Goal: Contribute content: Add original content to the website for others to see

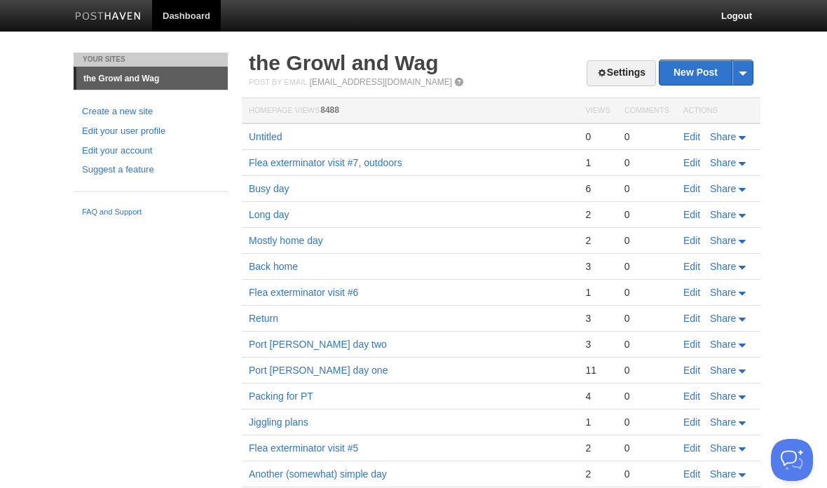
click at [400, 73] on link "the Growl and Wag" at bounding box center [344, 62] width 190 height 23
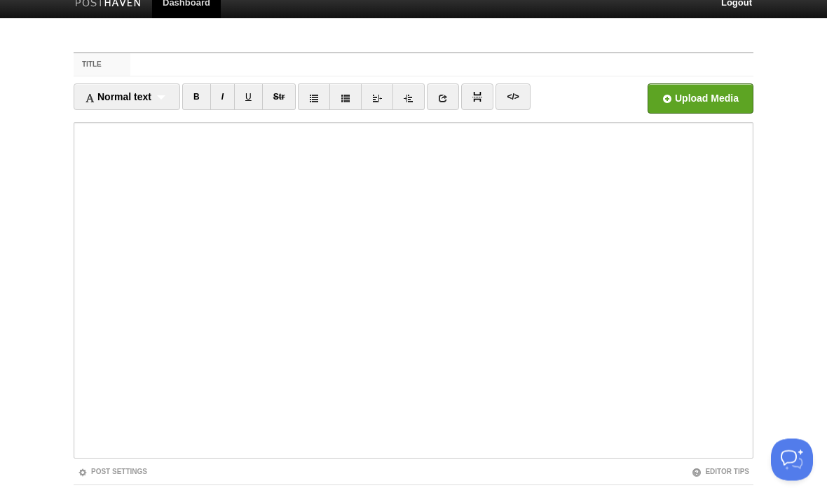
scroll to position [104, 0]
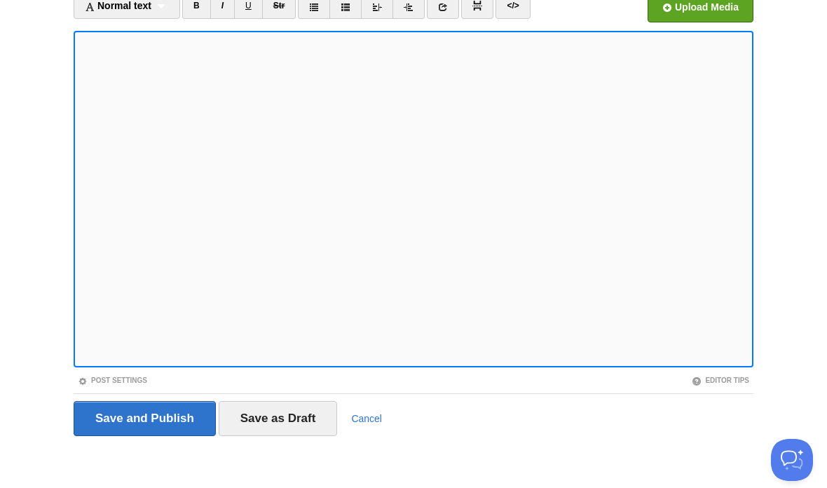
click at [373, 406] on div "Save and Publish Save as Draft Cancel" at bounding box center [414, 418] width 680 height 35
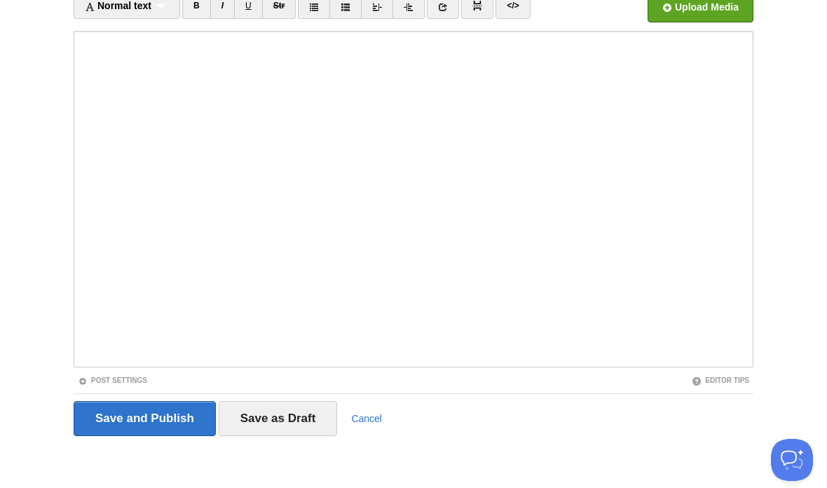
click at [357, 417] on link "Cancel" at bounding box center [366, 418] width 31 height 11
click at [363, 422] on link "Cancel" at bounding box center [366, 418] width 31 height 11
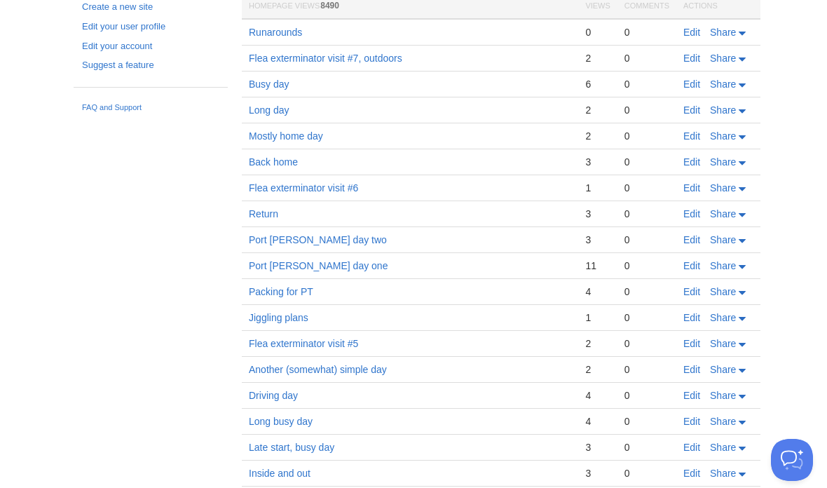
click at [378, 413] on td "Long busy day" at bounding box center [410, 422] width 336 height 26
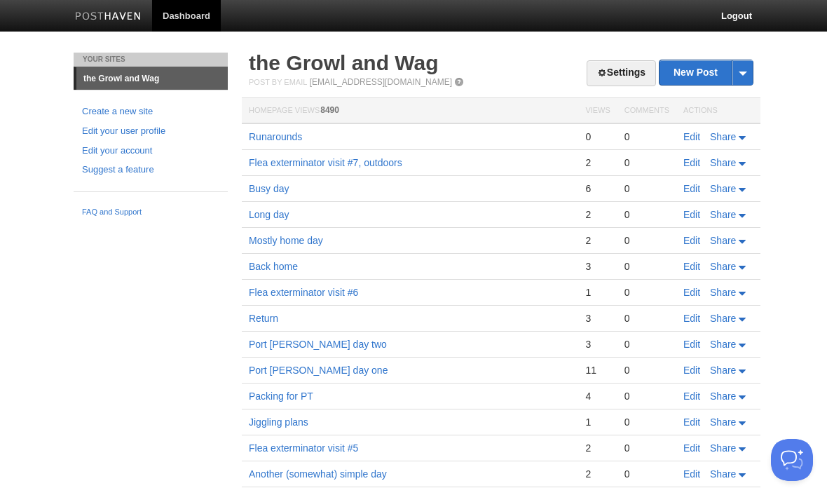
click at [698, 76] on link "New Post" at bounding box center [705, 72] width 93 height 25
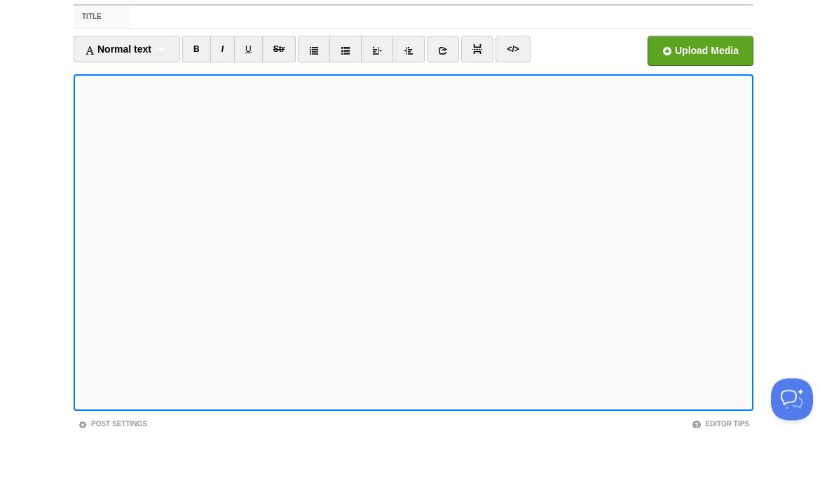
scroll to position [61, 0]
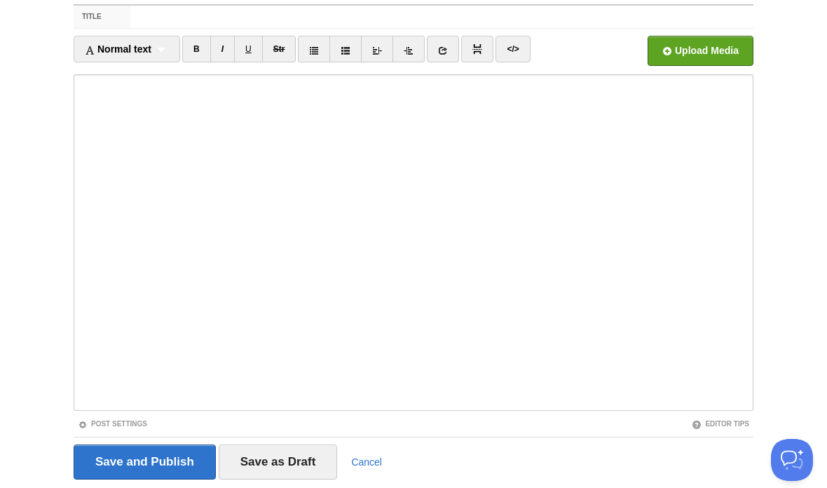
click at [191, 456] on input "Save and Publish" at bounding box center [145, 461] width 142 height 35
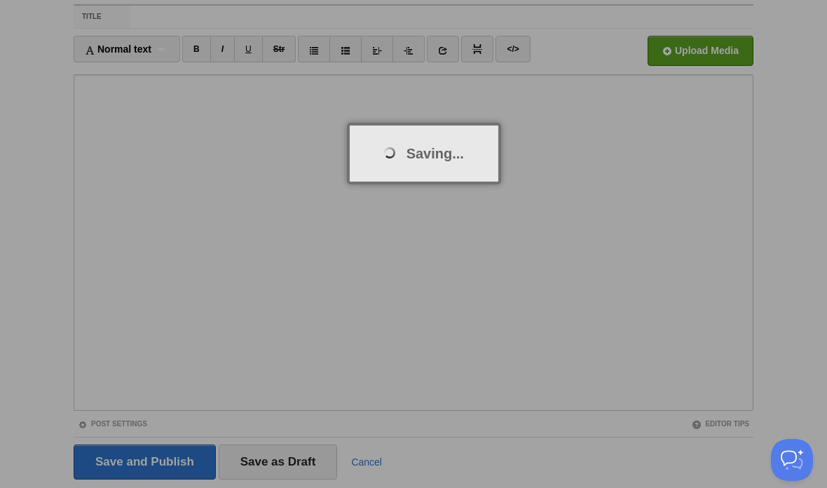
scroll to position [53, 0]
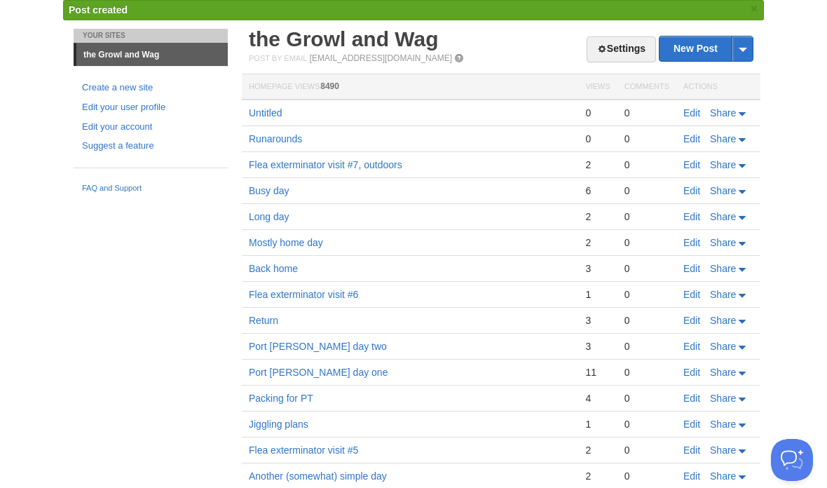
click at [291, 142] on link "Runarounds" at bounding box center [275, 138] width 53 height 11
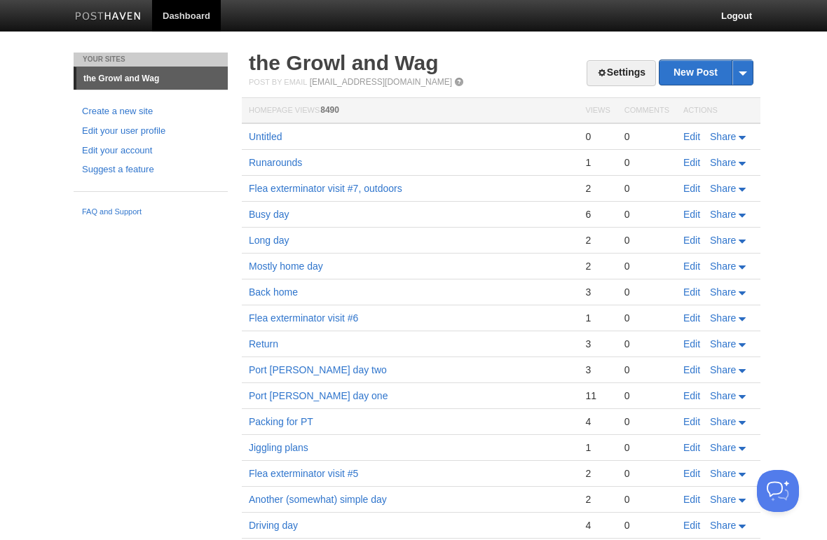
click at [689, 142] on link "Edit" at bounding box center [691, 136] width 17 height 11
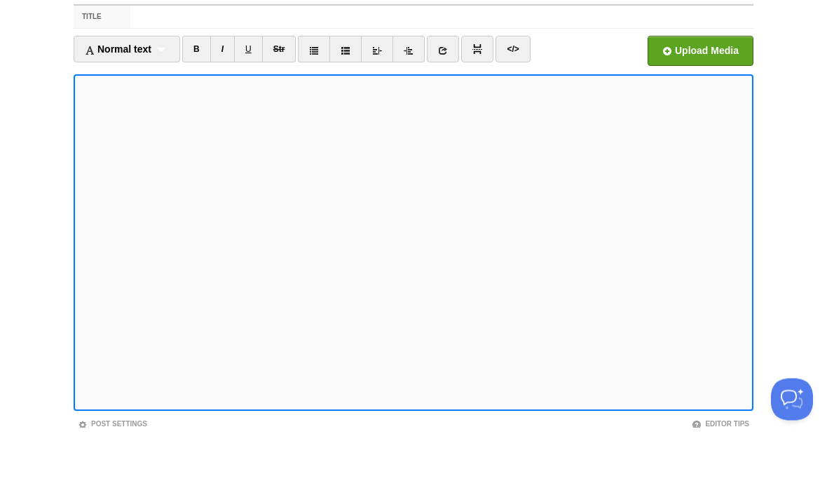
click at [74, 135] on iframe at bounding box center [414, 303] width 680 height 336
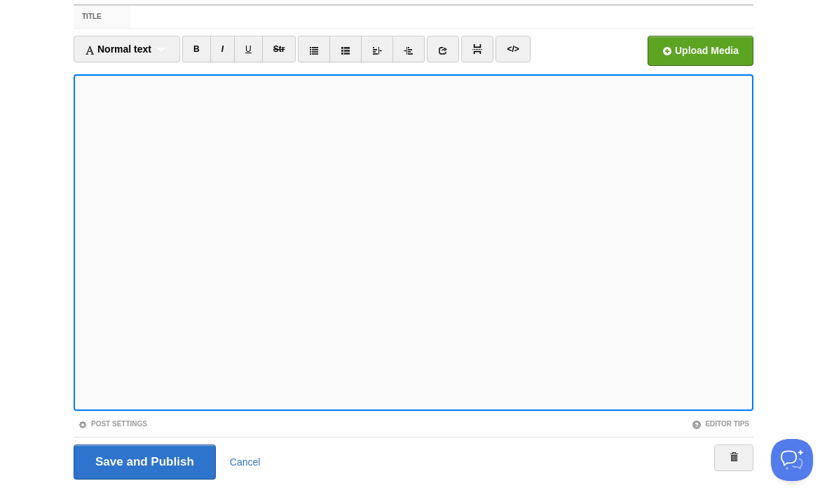
scroll to position [60, 0]
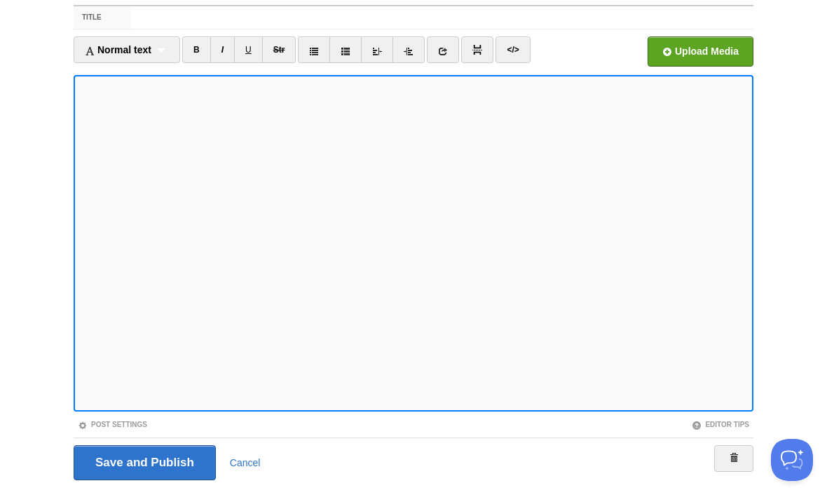
click at [78, 86] on iframe at bounding box center [414, 243] width 680 height 336
click at [182, 76] on iframe at bounding box center [414, 243] width 680 height 336
click at [105, 76] on iframe at bounding box center [414, 243] width 680 height 336
click at [86, 76] on iframe at bounding box center [414, 243] width 680 height 336
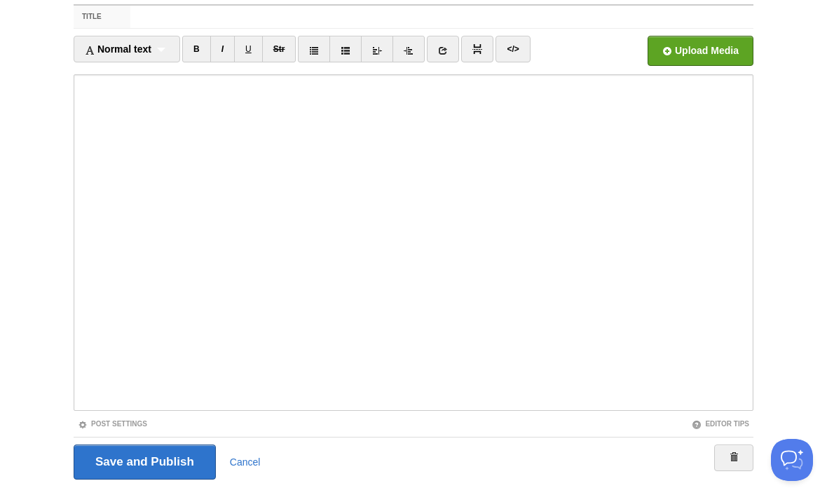
click at [177, 448] on input "Save and Publish" at bounding box center [145, 461] width 142 height 35
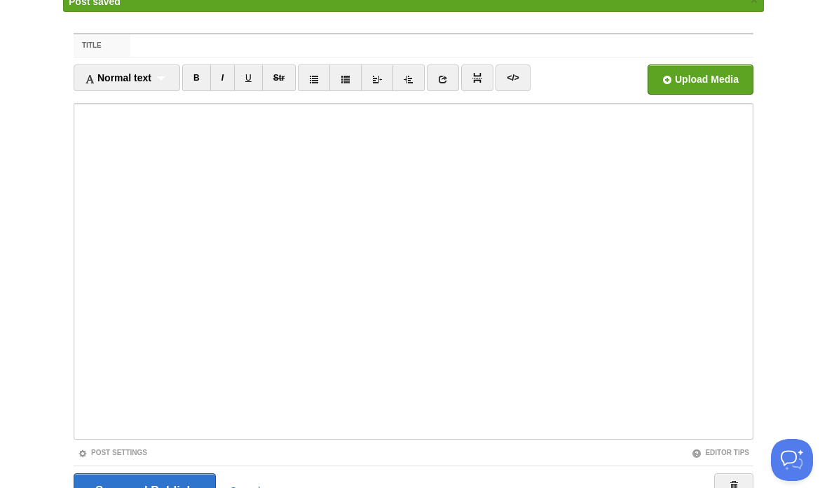
scroll to position [53, 0]
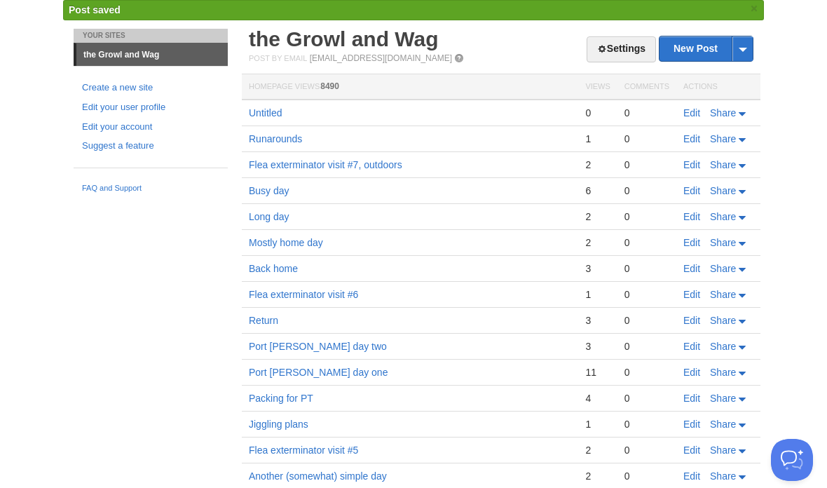
click at [694, 137] on link "Edit" at bounding box center [691, 138] width 17 height 11
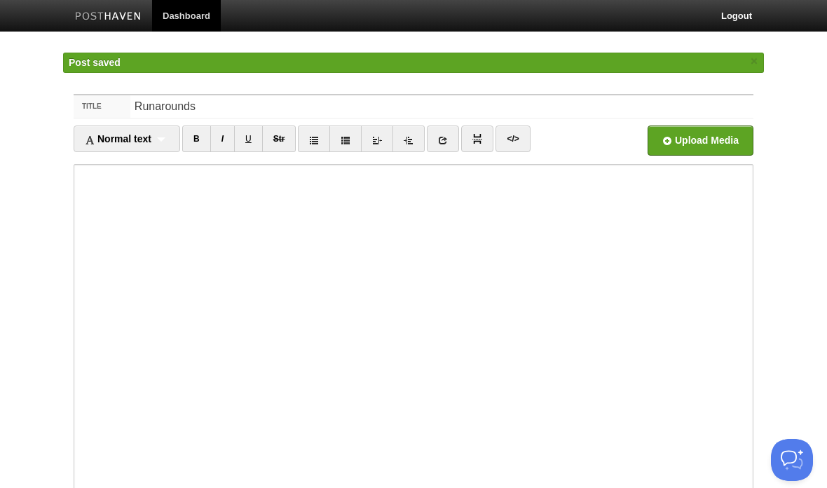
type textarea "<l>• Ips do Sita Consect<ad>• Elitsedd, Eiusmo</t><i>U labor etdo. M ali en ad …"
click at [520, 138] on link "</>" at bounding box center [512, 138] width 34 height 27
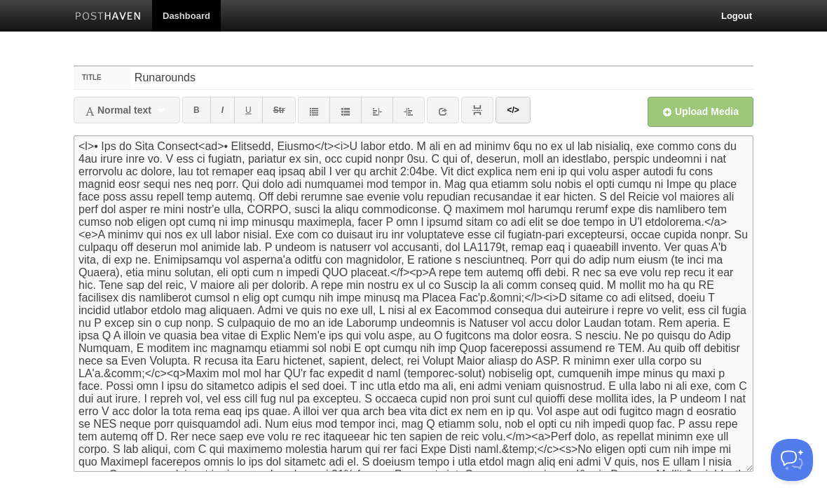
click at [235, 141] on textarea at bounding box center [414, 303] width 680 height 336
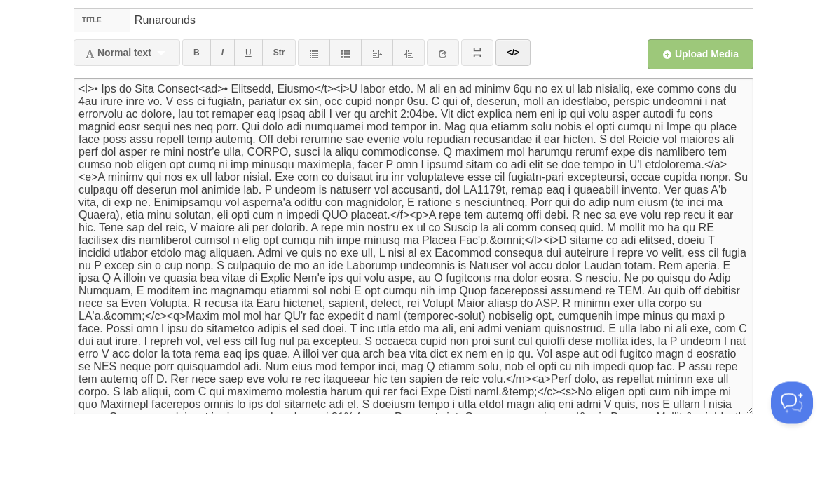
click at [528, 97] on link "</>" at bounding box center [512, 110] width 34 height 27
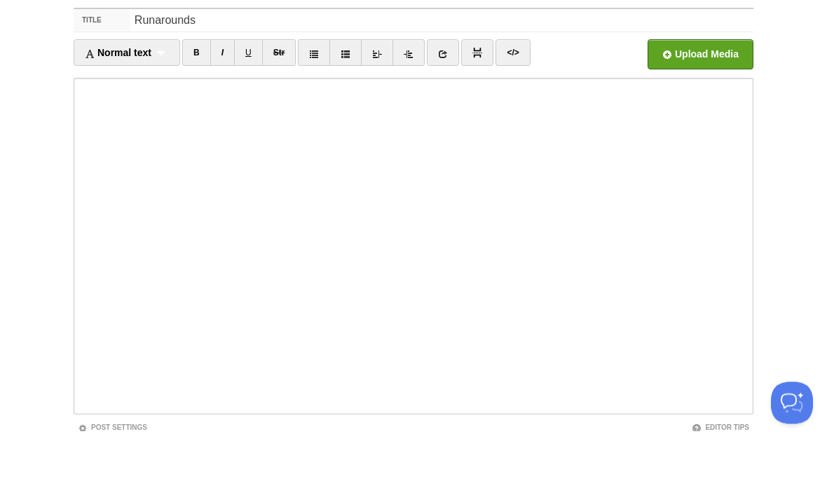
scroll to position [57, 0]
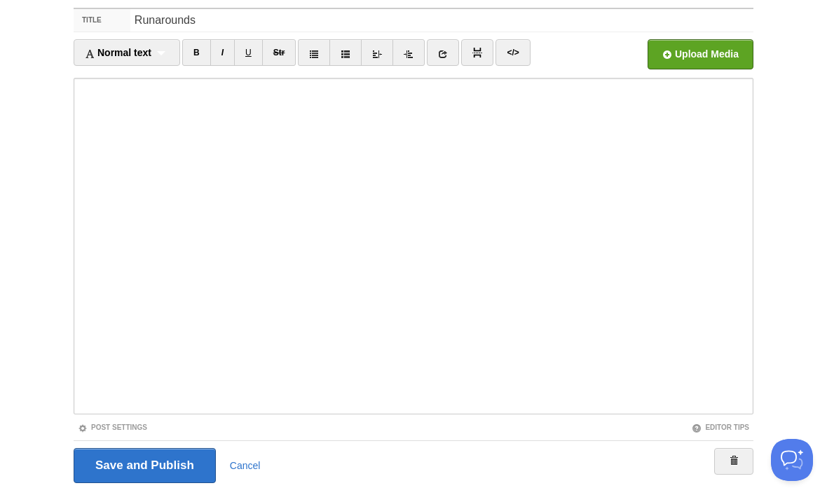
click at [191, 453] on input "Save and Publish" at bounding box center [145, 465] width 142 height 35
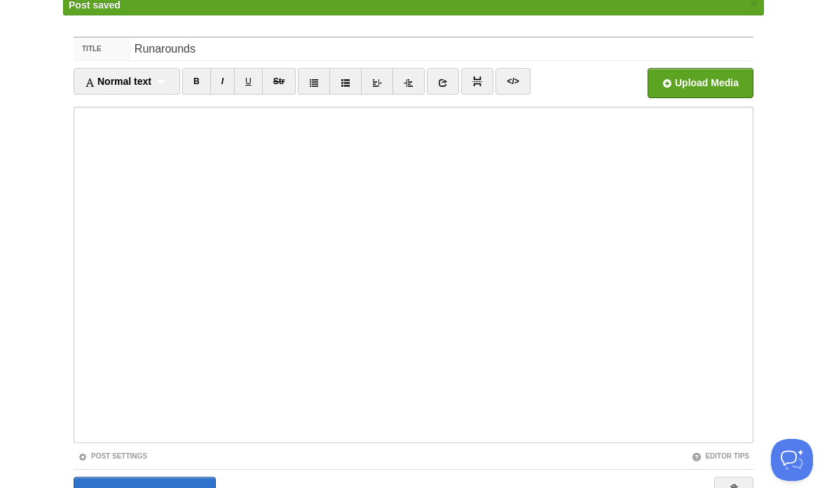
scroll to position [53, 0]
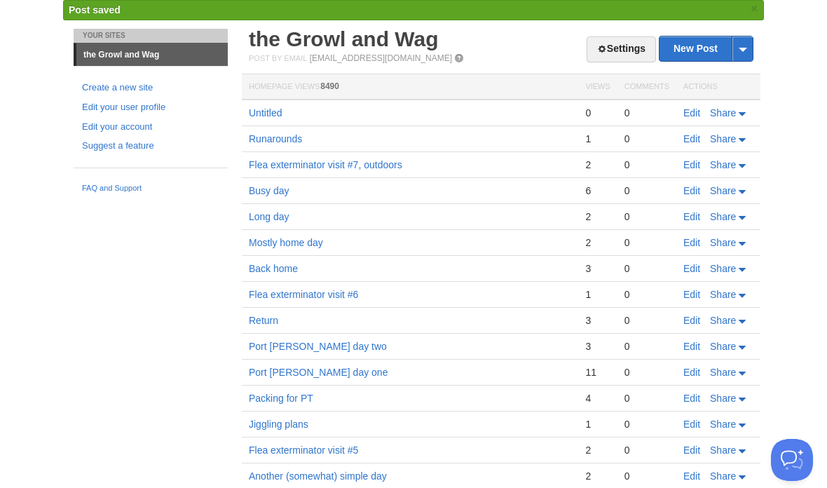
click at [688, 116] on link "Edit" at bounding box center [691, 112] width 17 height 11
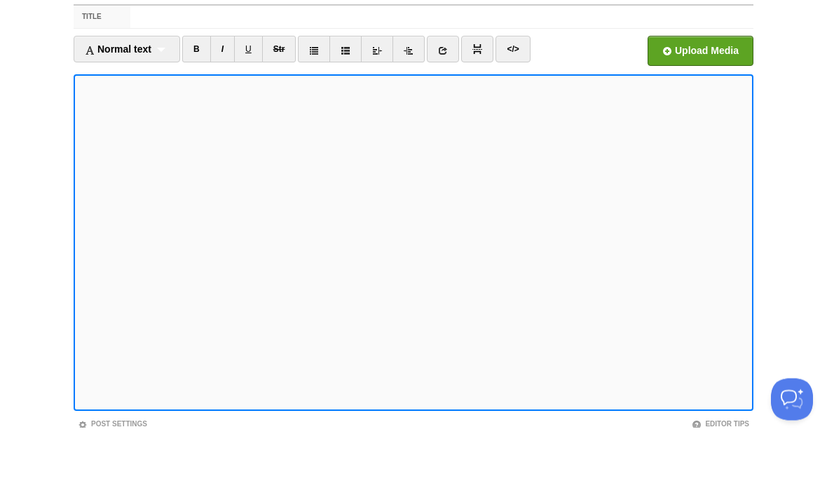
click at [524, 97] on link "</>" at bounding box center [512, 110] width 34 height 27
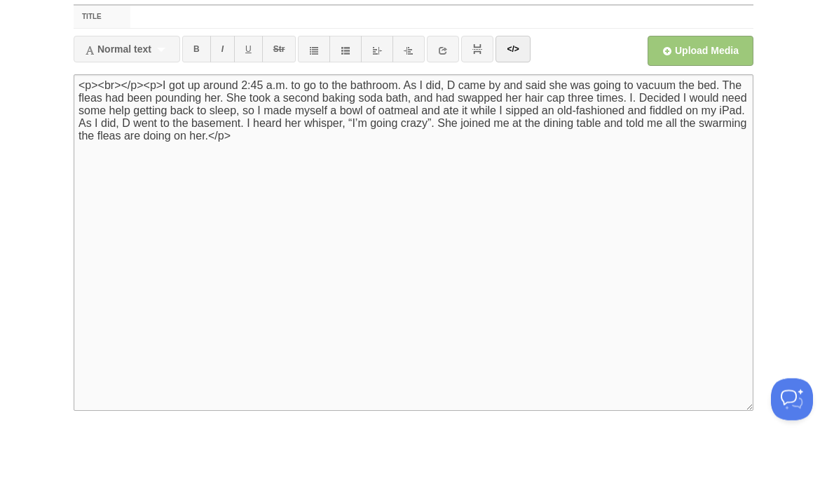
paste textarea "• Skech"
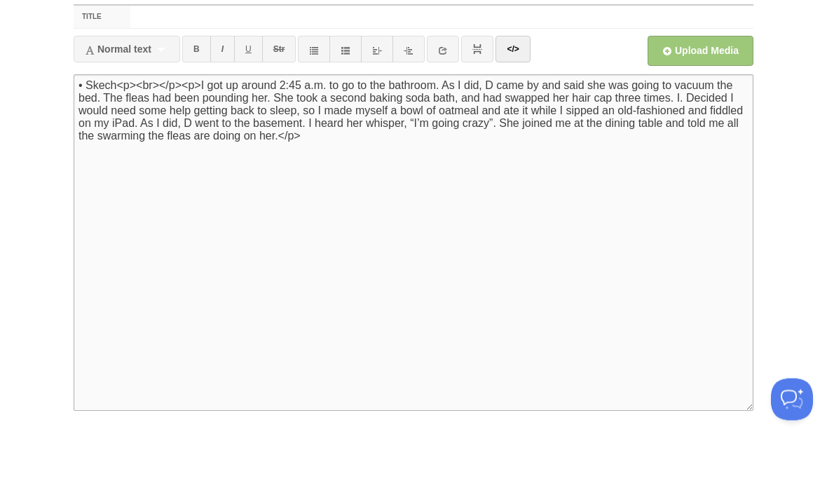
click at [83, 135] on textarea "<p><br></p><p>I got up around 2:45 a.m. to go to the bathroom. As I did, D came…" at bounding box center [414, 303] width 680 height 336
click at [80, 135] on textarea "<p><br></p><p>I got up around 2:45 a.m. to go to the bathroom. As I did, D came…" at bounding box center [414, 303] width 680 height 336
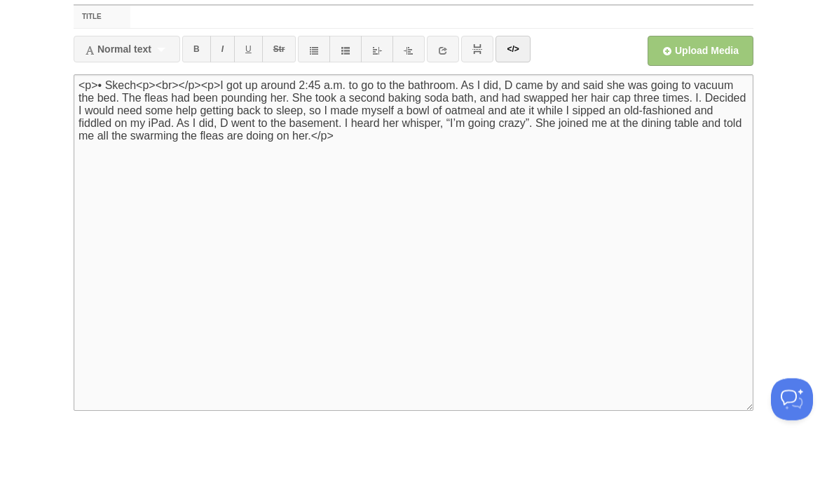
click at [134, 135] on textarea "<p><br></p><p>I got up around 2:45 a.m. to go to the bathroom. As I did, D came…" at bounding box center [414, 303] width 680 height 336
click at [156, 97] on div "Normal text Normal text Heading 1 Heading 2 Heading 3" at bounding box center [127, 110] width 107 height 27
click at [153, 135] on textarea "<p><br></p><p>I got up around 2:45 a.m. to go to the bathroom. As I did, D came…" at bounding box center [414, 303] width 680 height 336
click at [145, 135] on textarea "<p><br></p><p>I got up around 2:45 a.m. to go to the bathroom. As I did, D came…" at bounding box center [414, 303] width 680 height 336
click at [163, 135] on textarea "<p><br></p><p>I got up around 2:45 a.m. to go to the bathroom. As I did, D came…" at bounding box center [414, 303] width 680 height 336
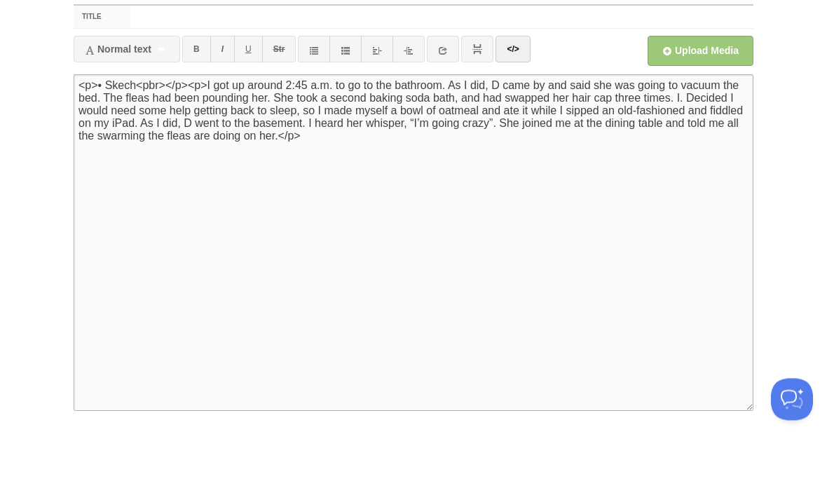
type textarea "<p>• Skech<br></p><p>I got up around 2:45 a.m. to go to the bathroom. As I did,…"
click at [519, 97] on link "</>" at bounding box center [512, 110] width 34 height 27
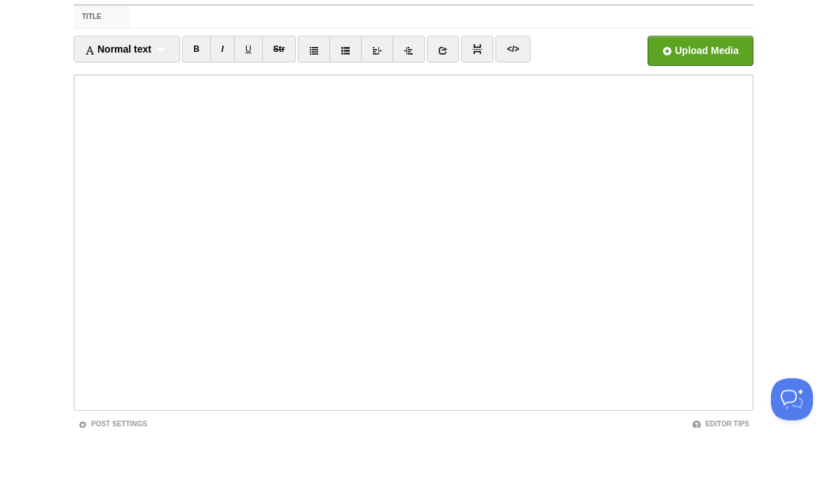
scroll to position [61, 0]
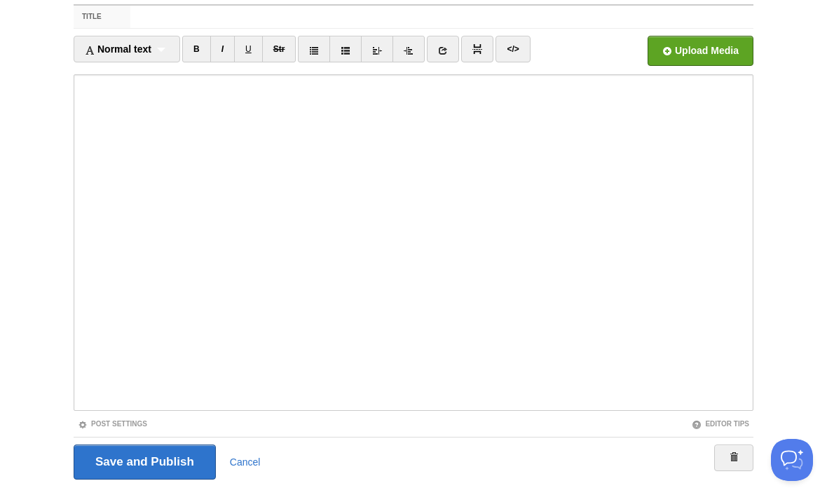
click at [175, 460] on input "Save and Publish" at bounding box center [145, 461] width 142 height 35
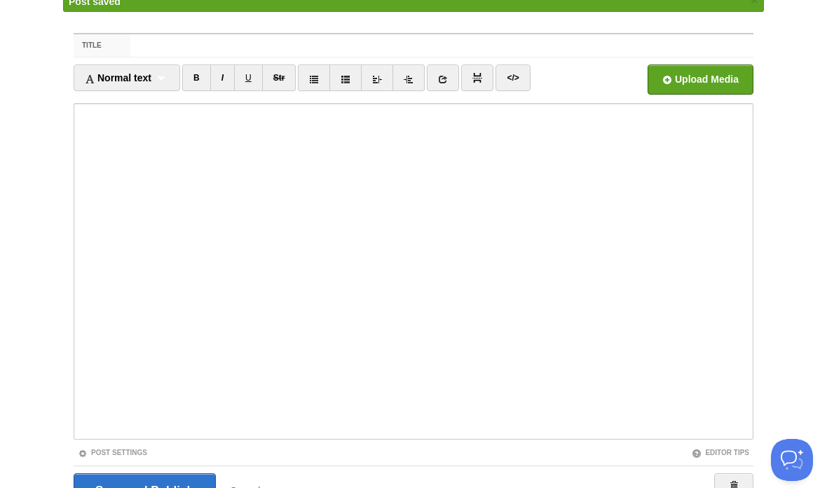
scroll to position [53, 0]
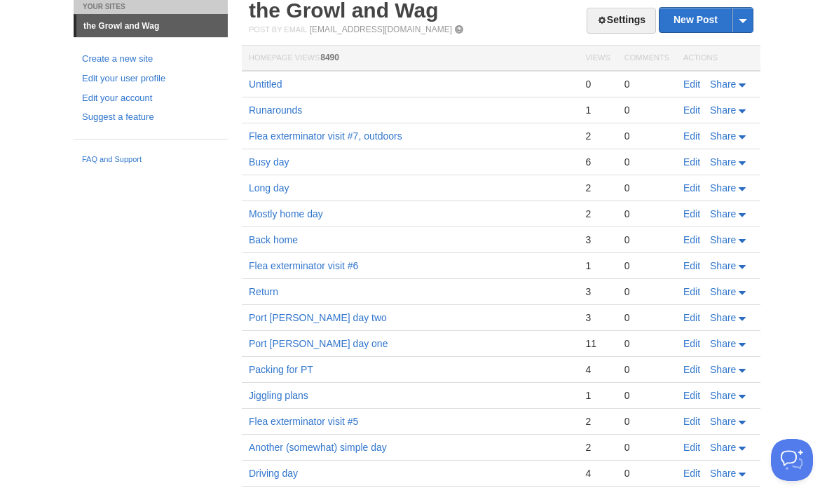
click at [695, 73] on td "Edit Share" at bounding box center [718, 84] width 84 height 27
click at [685, 84] on link "Edit" at bounding box center [691, 83] width 17 height 11
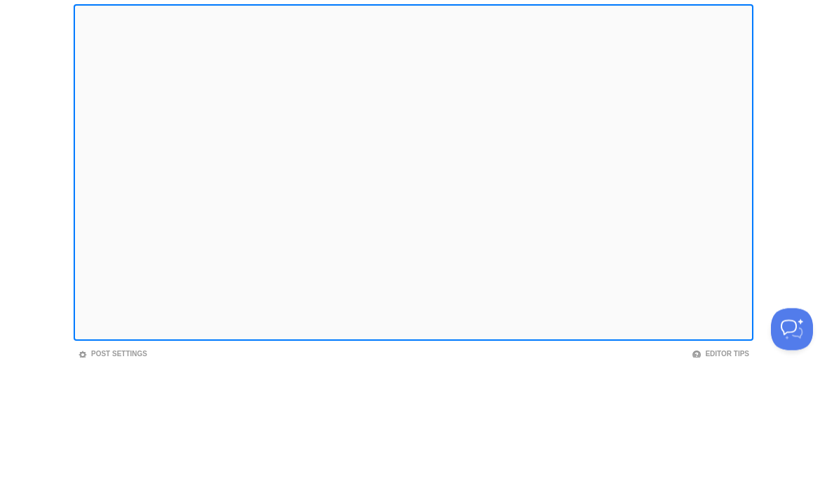
scroll to position [104, 0]
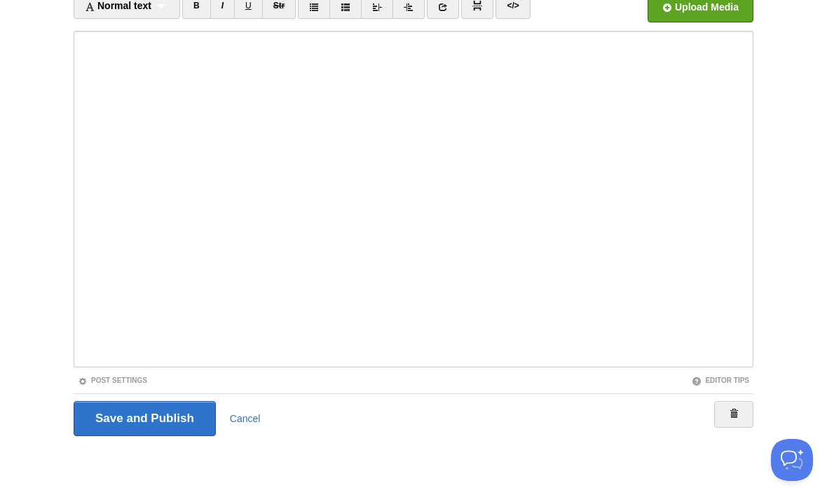
click at [189, 416] on input "Save and Publish" at bounding box center [145, 418] width 142 height 35
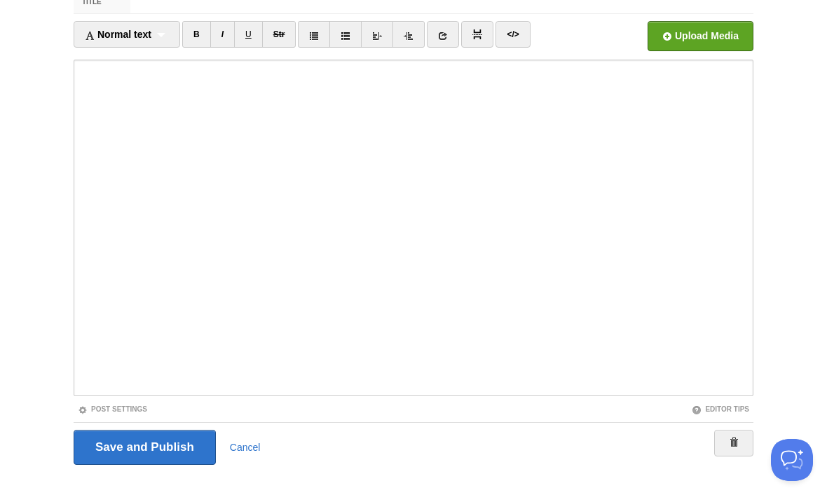
scroll to position [53, 0]
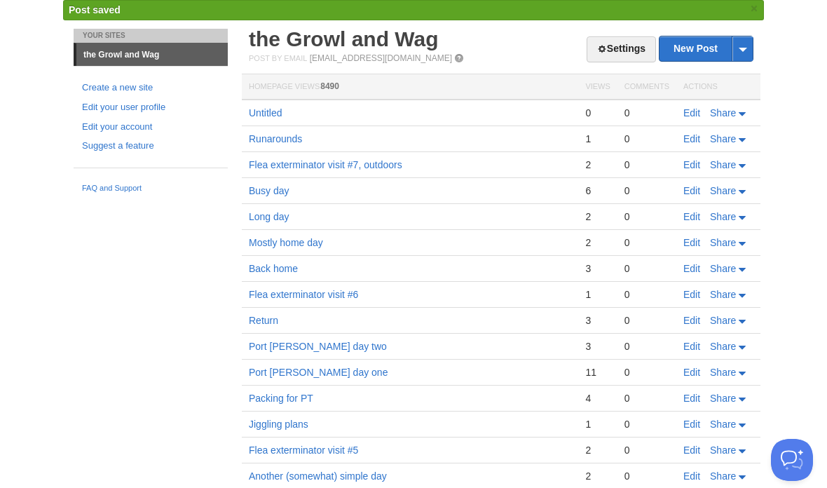
click at [812, 304] on body "Dashboard Logout Post saved × Post saved × Post saved × Post saved × Your Sites…" at bounding box center [413, 308] width 827 height 723
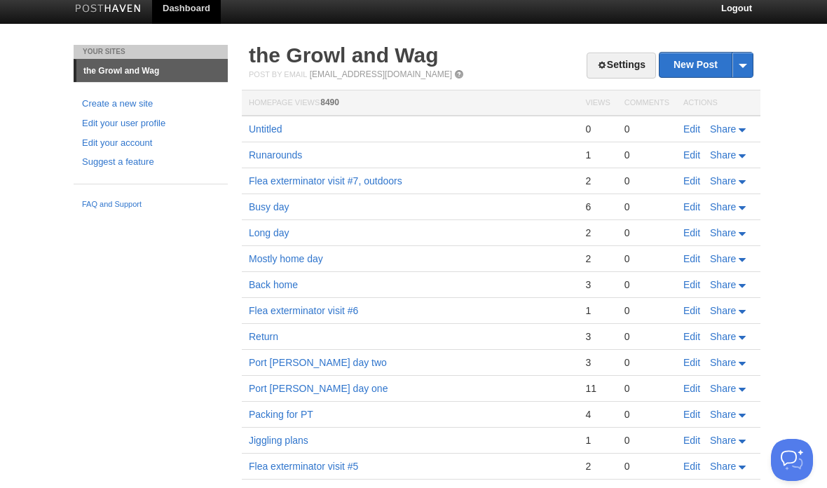
scroll to position [7, 0]
